Goal: Navigation & Orientation: Find specific page/section

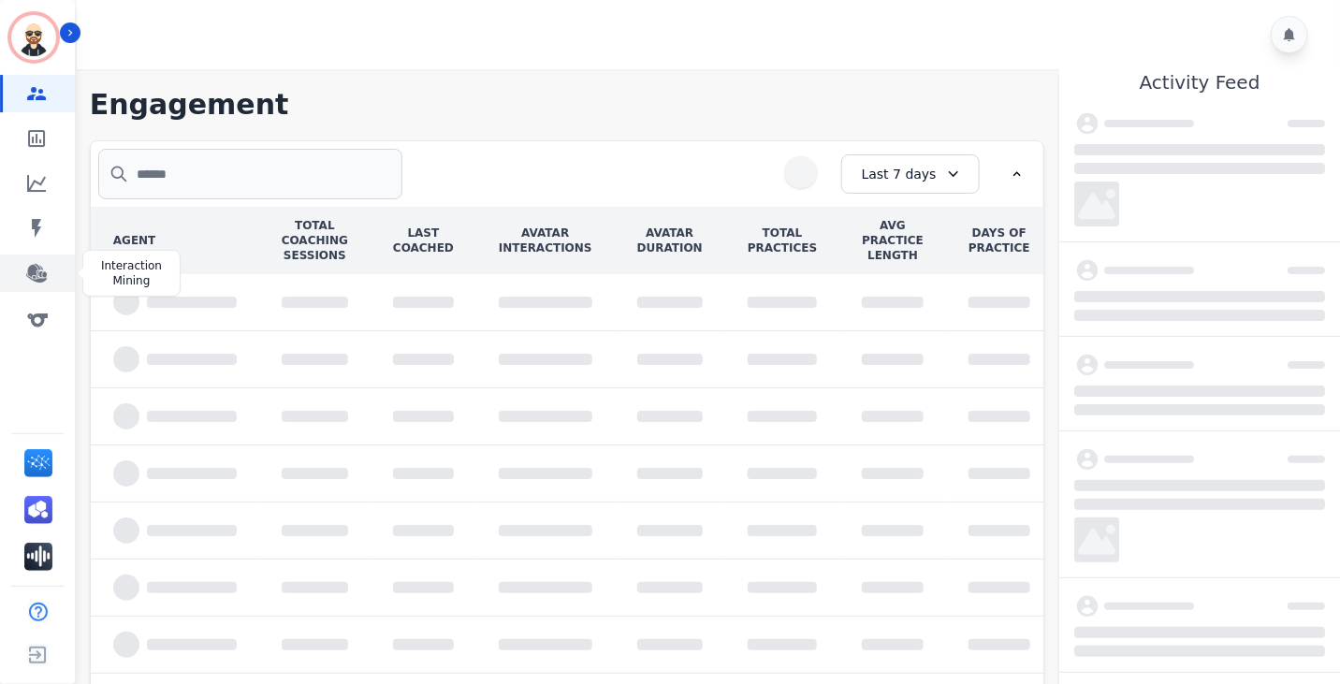
click at [46, 271] on icon "Sidebar" at bounding box center [36, 273] width 22 height 22
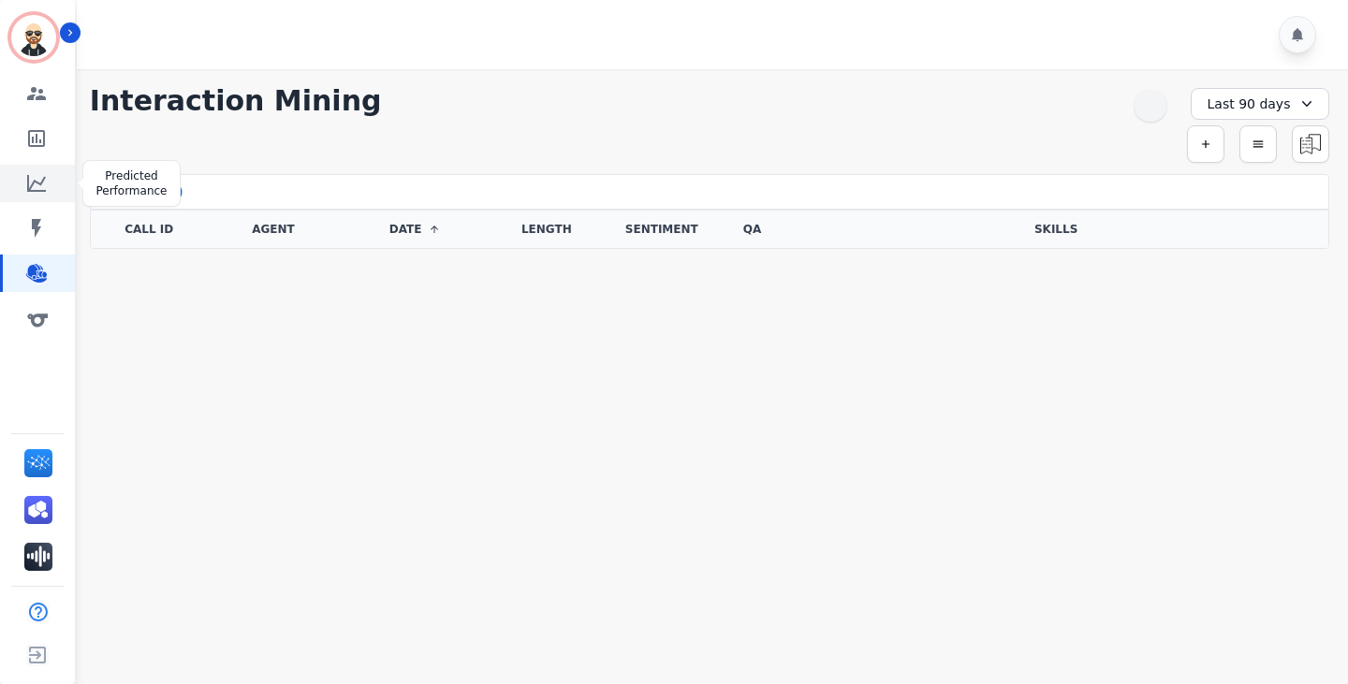
click at [37, 183] on icon "Sidebar" at bounding box center [36, 183] width 19 height 17
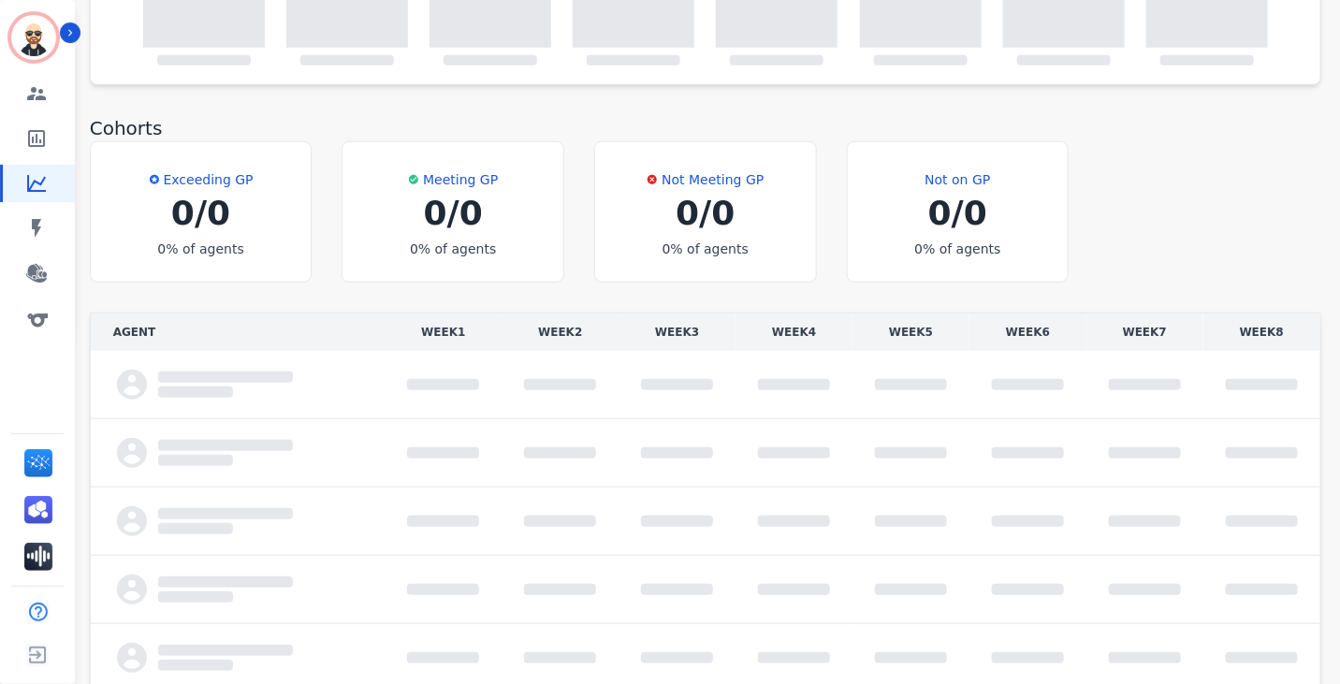
scroll to position [337, 0]
